Goal: Information Seeking & Learning: Understand process/instructions

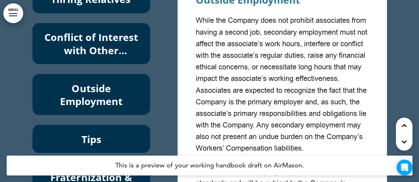
scroll to position [20684, 0]
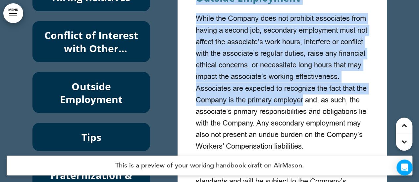
drag, startPoint x: 196, startPoint y: 44, endPoint x: 359, endPoint y: 144, distance: 191.7
click at [241, 98] on p "While the Company does not prohibit associates from having a second job, second…" at bounding box center [282, 83] width 173 height 140
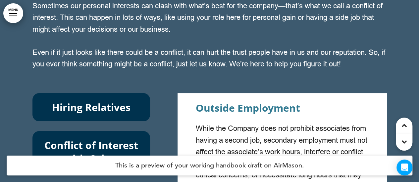
scroll to position [20588, 0]
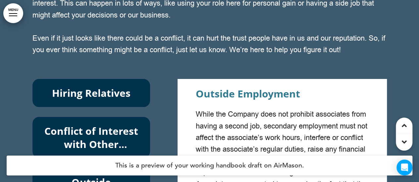
drag, startPoint x: 146, startPoint y: 51, endPoint x: 268, endPoint y: 110, distance: 135.6
click at [268, 68] on p "Even if it just looks like there could be a conflict, it can hurt the trust peo…" at bounding box center [209, 50] width 354 height 35
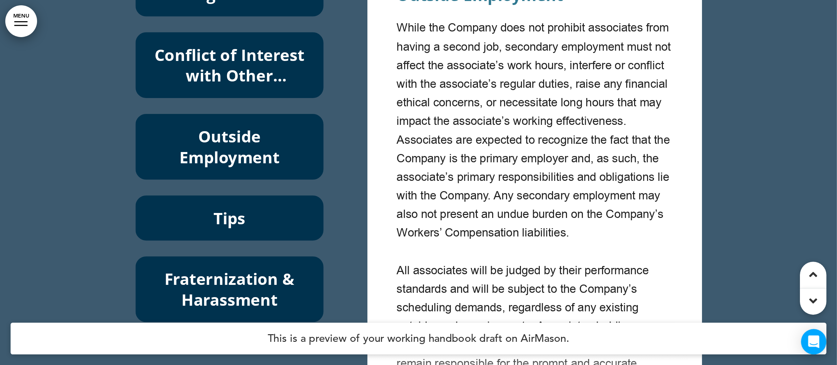
scroll to position [73, 0]
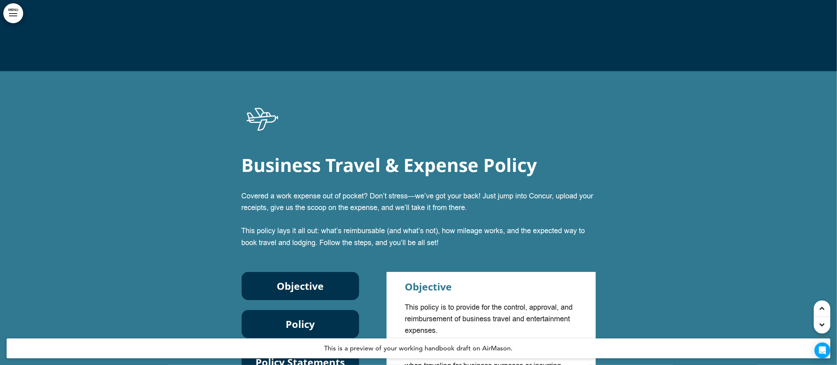
drag, startPoint x: 398, startPoint y: 0, endPoint x: 534, endPoint y: 200, distance: 241.3
click at [419, 182] on div "Business Travel & Expense Policy Covered a work expense out of pocket? Don’t st…" at bounding box center [419, 178] width 354 height 164
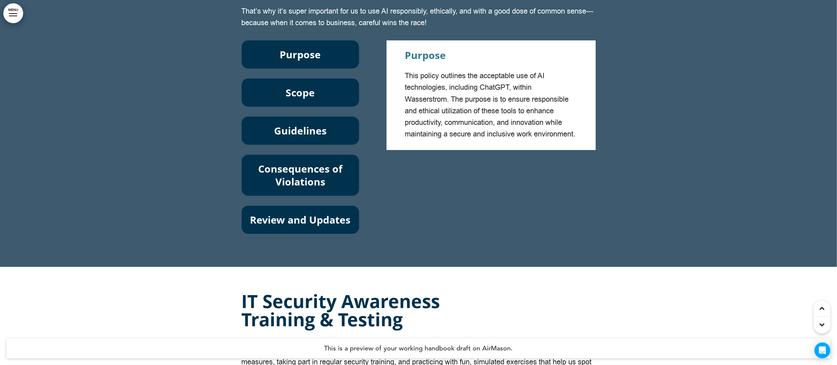
scroll to position [19635, 0]
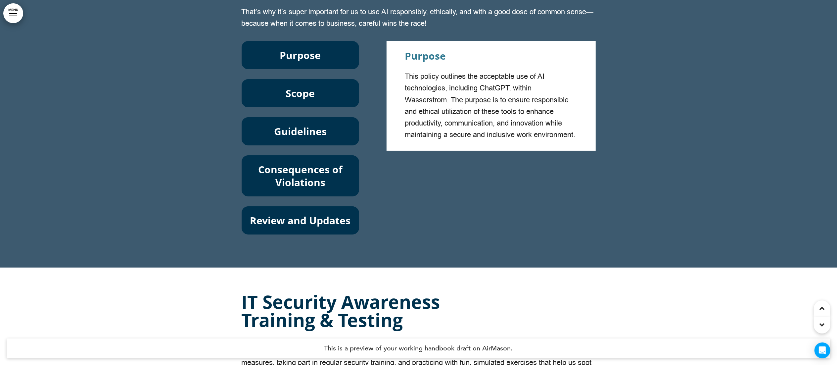
click at [13, 13] on link "MENU" at bounding box center [13, 13] width 20 height 20
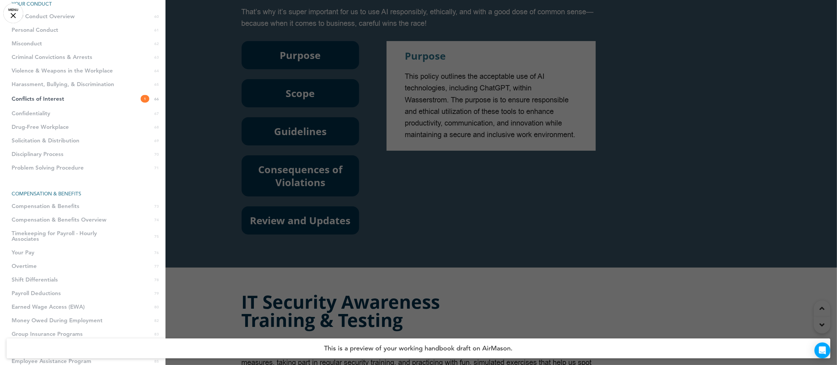
scroll to position [804, 0]
click at [49, 102] on span "Conflicts of Interest" at bounding box center [38, 101] width 53 height 6
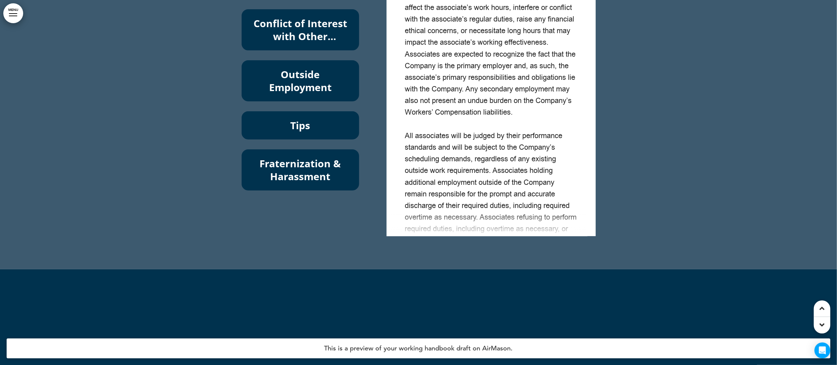
scroll to position [0, 0]
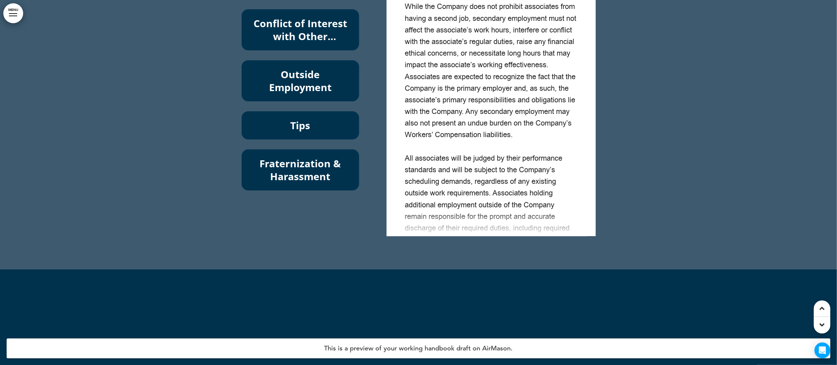
drag, startPoint x: 407, startPoint y: 42, endPoint x: 535, endPoint y: 208, distance: 209.6
click at [419, 182] on div "Outside Employment While the Company does not prohibit associates from having a…" at bounding box center [491, 212] width 173 height 463
copy div "Outside Employment While the Company does not prohibit associates from having a…"
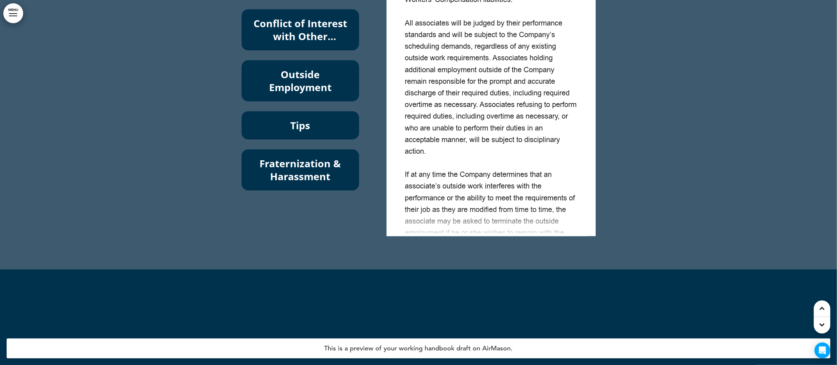
scroll to position [138, 0]
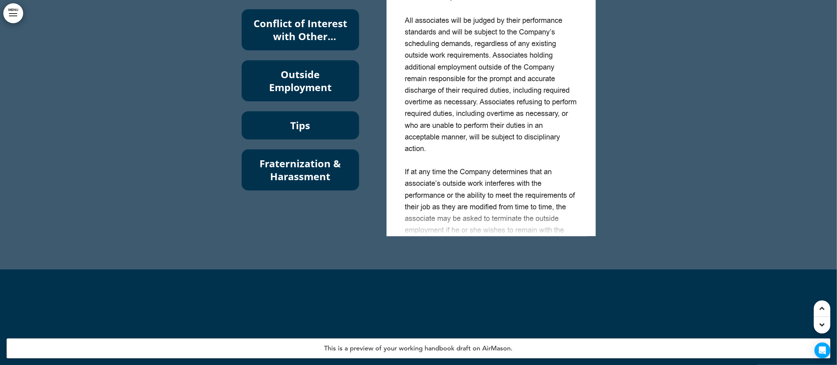
click at [419, 155] on p "All associates will be judged by their performance standards and will be subjec…" at bounding box center [491, 85] width 173 height 140
drag, startPoint x: 406, startPoint y: 87, endPoint x: 482, endPoint y: 212, distance: 146.4
click at [419, 155] on p "All associates will be judged by their performance standards and will be subjec…" at bounding box center [491, 85] width 173 height 140
copy p "All associates will be judged by their performance standards and will be subjec…"
click at [20, 182] on div at bounding box center [418, 44] width 837 height 451
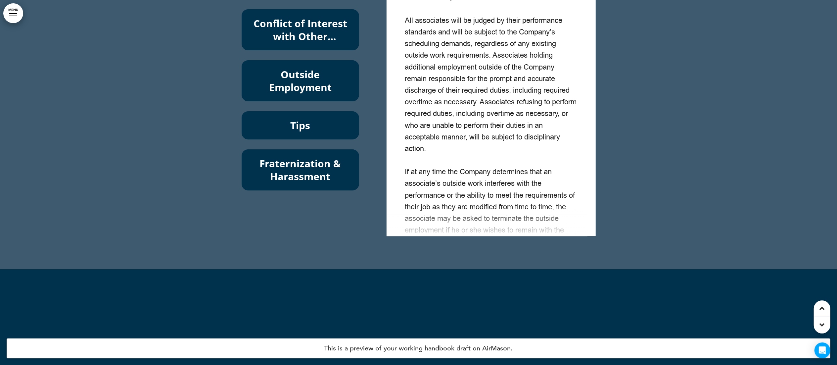
scroll to position [229, 0]
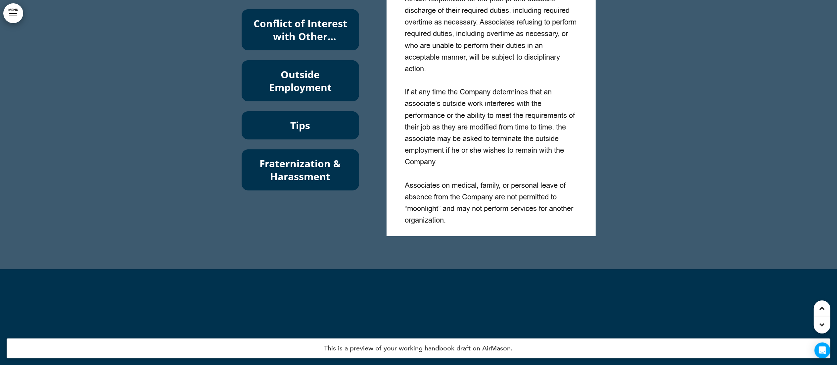
drag, startPoint x: 403, startPoint y: 145, endPoint x: 521, endPoint y: 271, distance: 172.2
click at [419, 182] on div "Outside Employment While the Company does not prohibit associates from having a…" at bounding box center [491, 104] width 199 height 258
copy div "If at any time the Company determines that an associate’s outside work interfer…"
